Goal: Task Accomplishment & Management: Complete application form

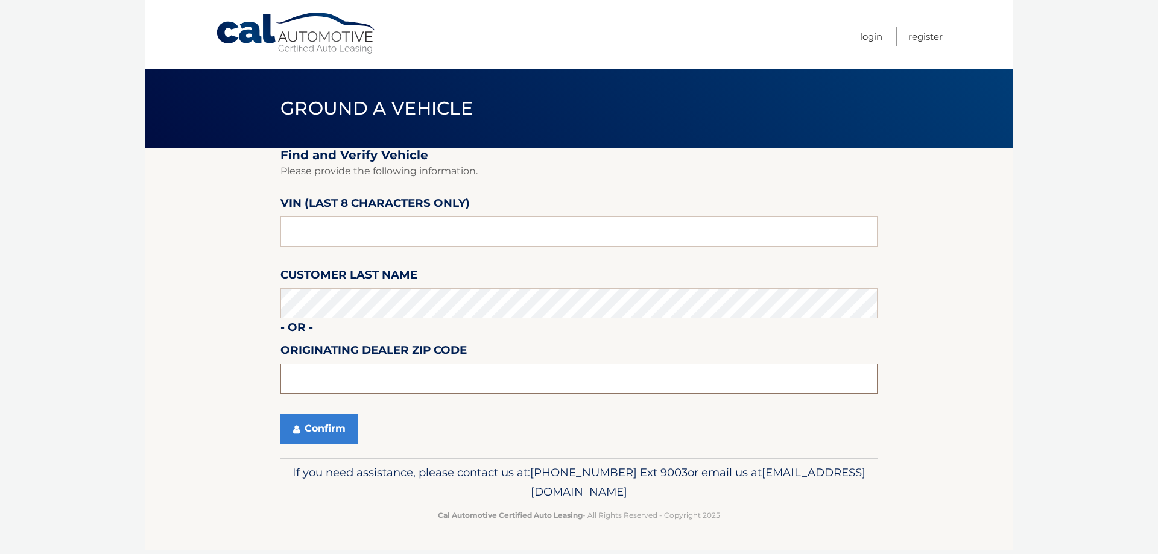
click at [371, 379] on input "text" at bounding box center [578, 379] width 597 height 30
type input "15044"
click at [340, 429] on button "Confirm" at bounding box center [318, 429] width 77 height 30
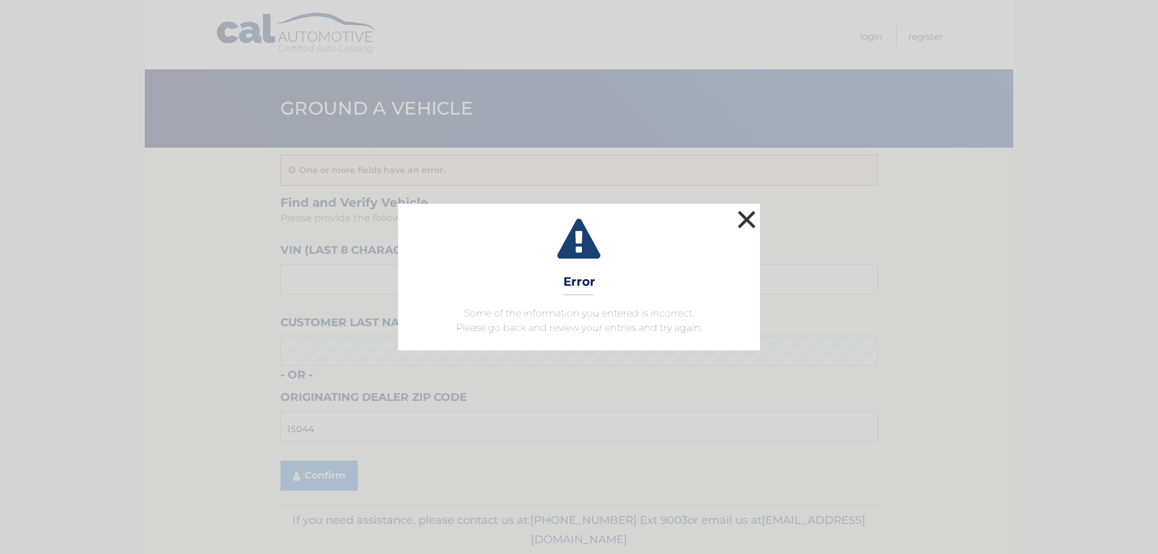
click at [746, 216] on button "×" at bounding box center [746, 219] width 24 height 24
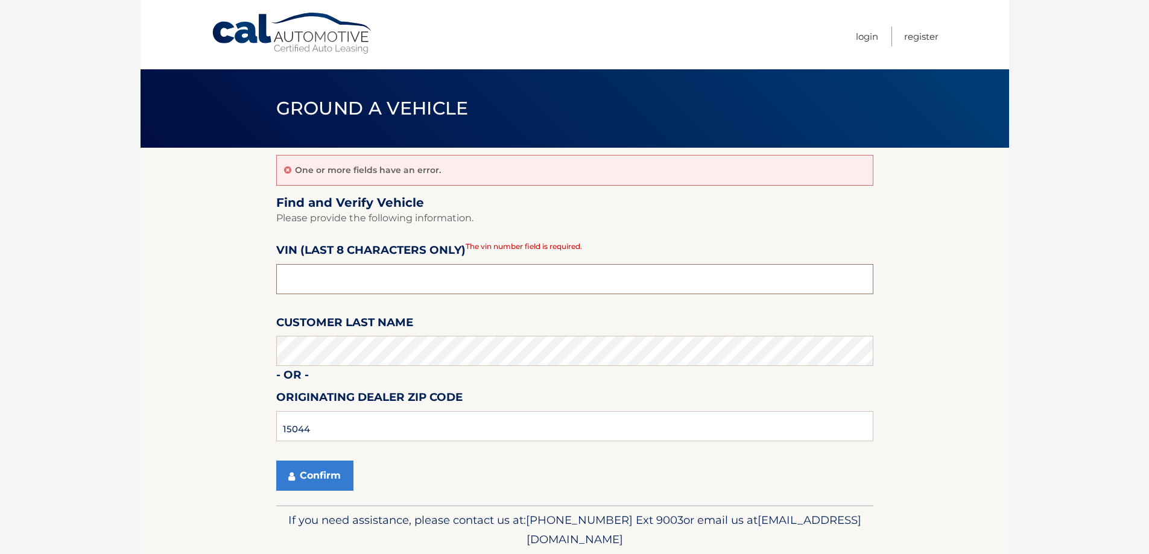
click at [461, 282] on input "text" at bounding box center [574, 279] width 597 height 30
type input "ns222774"
click at [336, 472] on button "Confirm" at bounding box center [314, 476] width 77 height 30
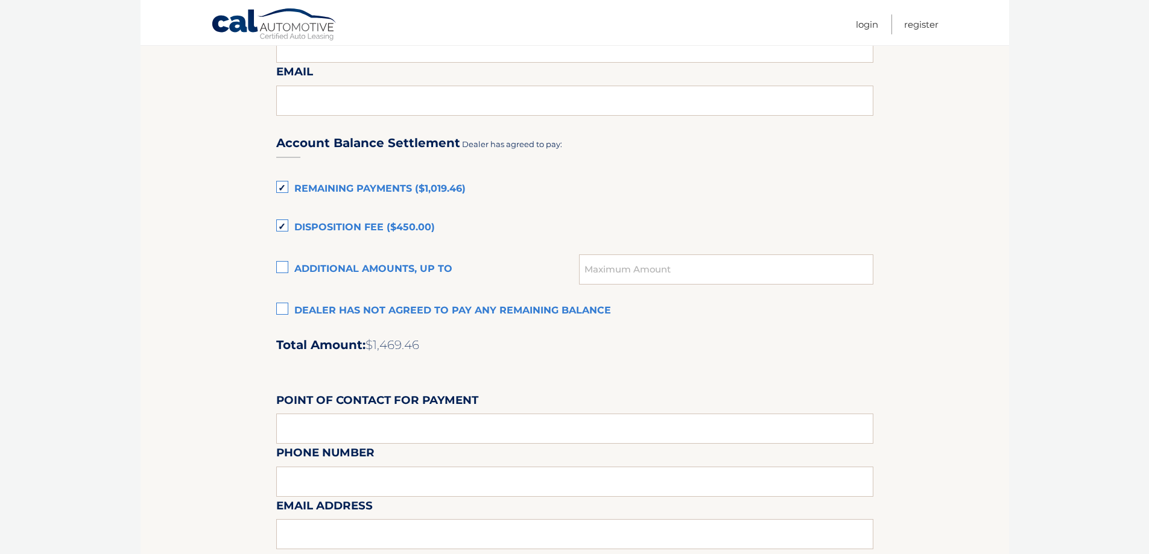
scroll to position [645, 0]
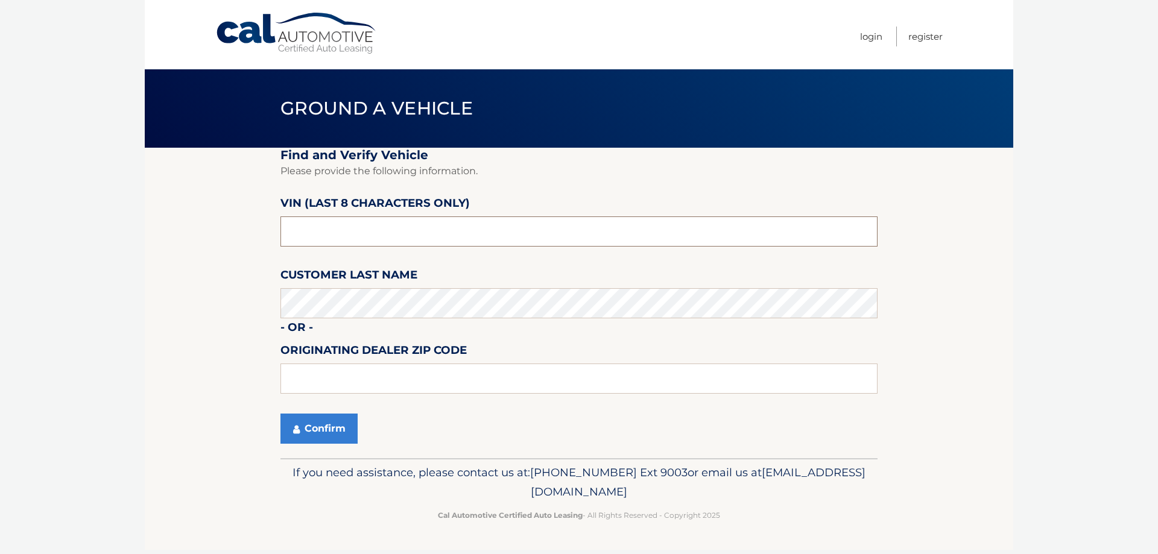
click at [375, 234] on input "text" at bounding box center [578, 231] width 597 height 30
type input "nt191424"
type input "15044"
click at [325, 422] on button "Confirm" at bounding box center [318, 429] width 77 height 30
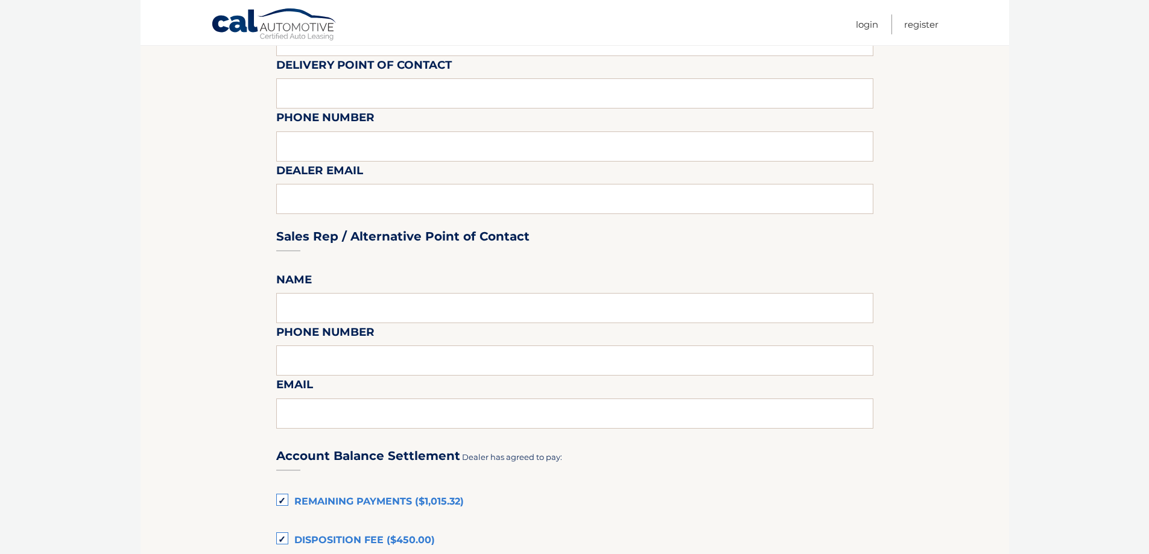
scroll to position [603, 0]
